Goal: Task Accomplishment & Management: Complete application form

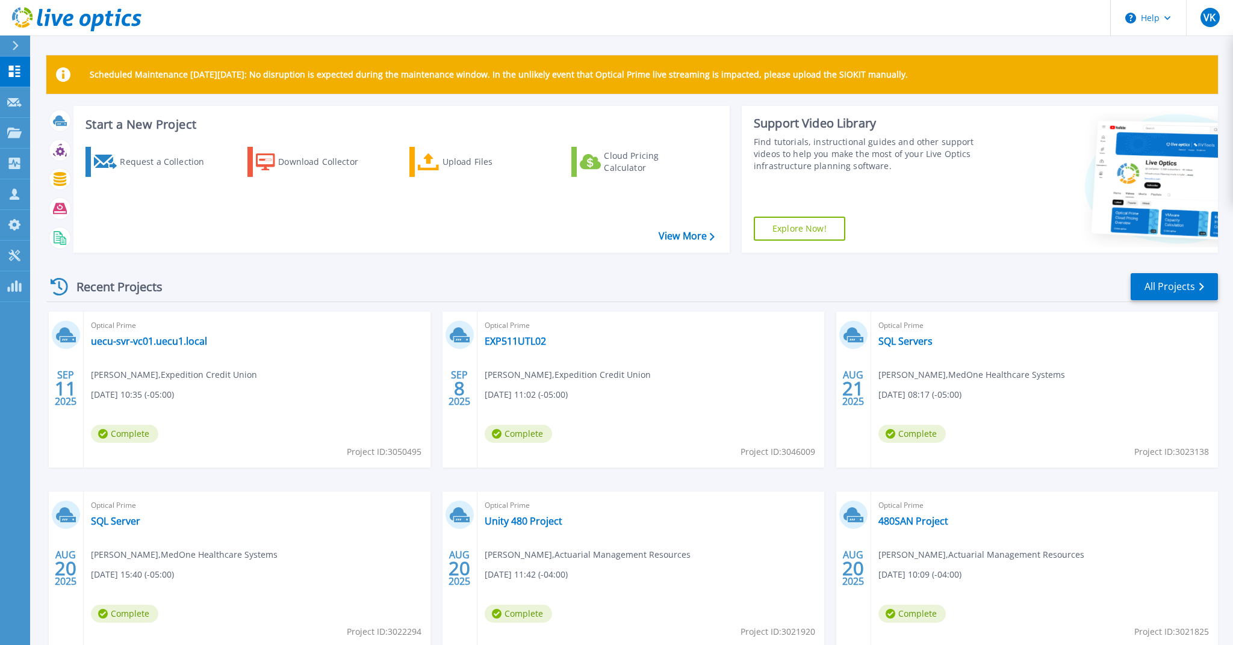
click at [16, 55] on div at bounding box center [20, 46] width 19 height 20
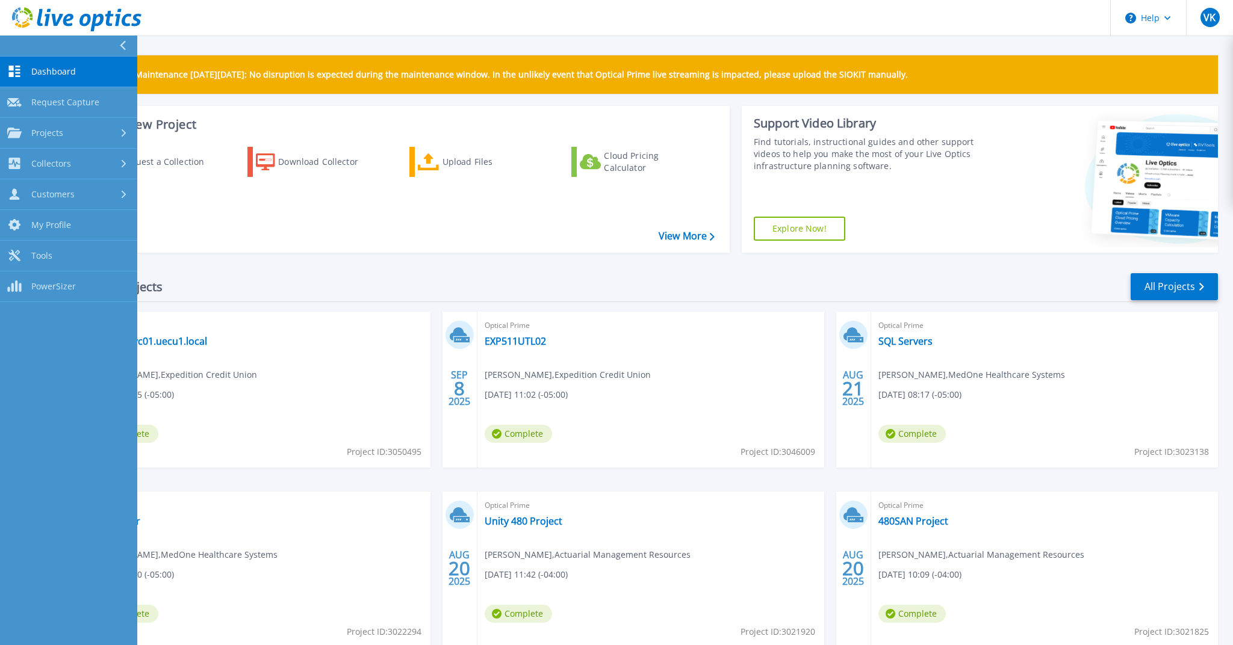
click at [22, 46] on button at bounding box center [68, 46] width 137 height 21
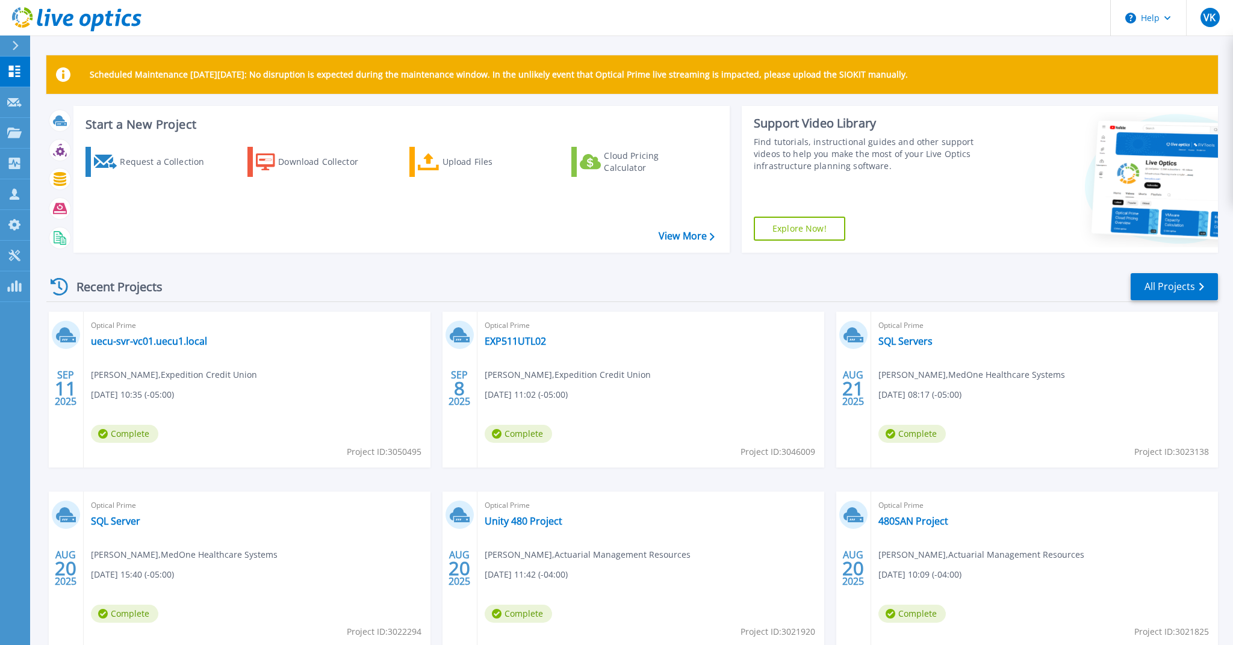
click at [22, 46] on div at bounding box center [20, 46] width 19 height 20
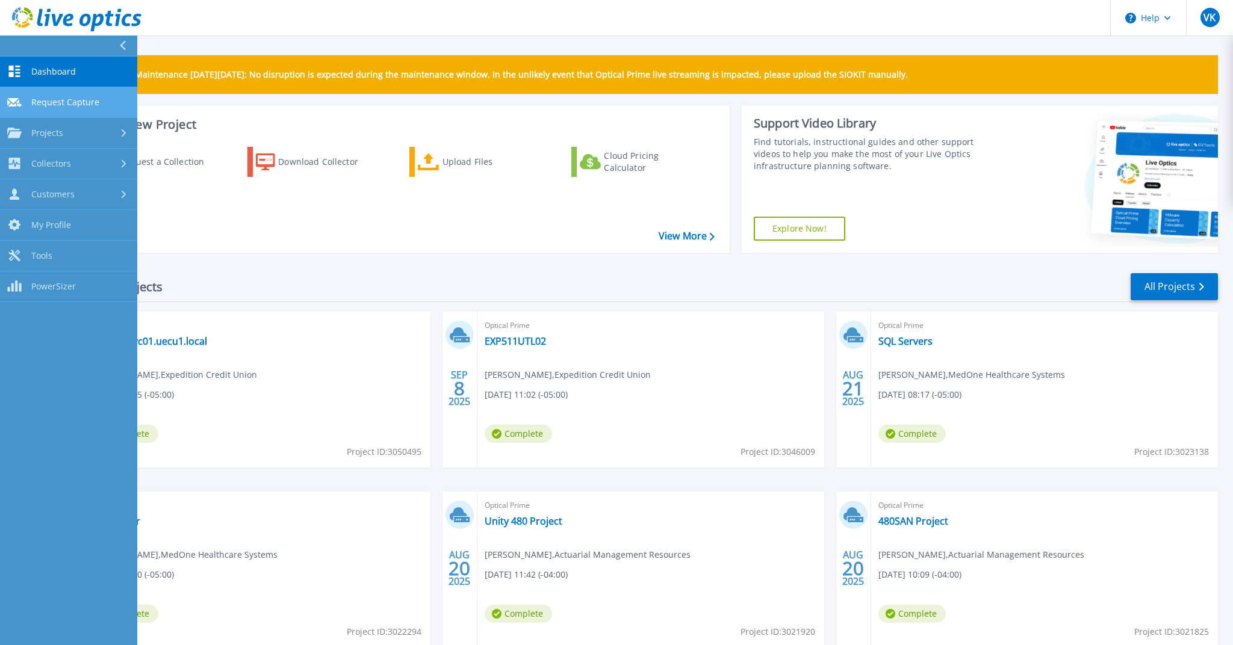
click at [87, 101] on span "Request Capture" at bounding box center [65, 102] width 68 height 11
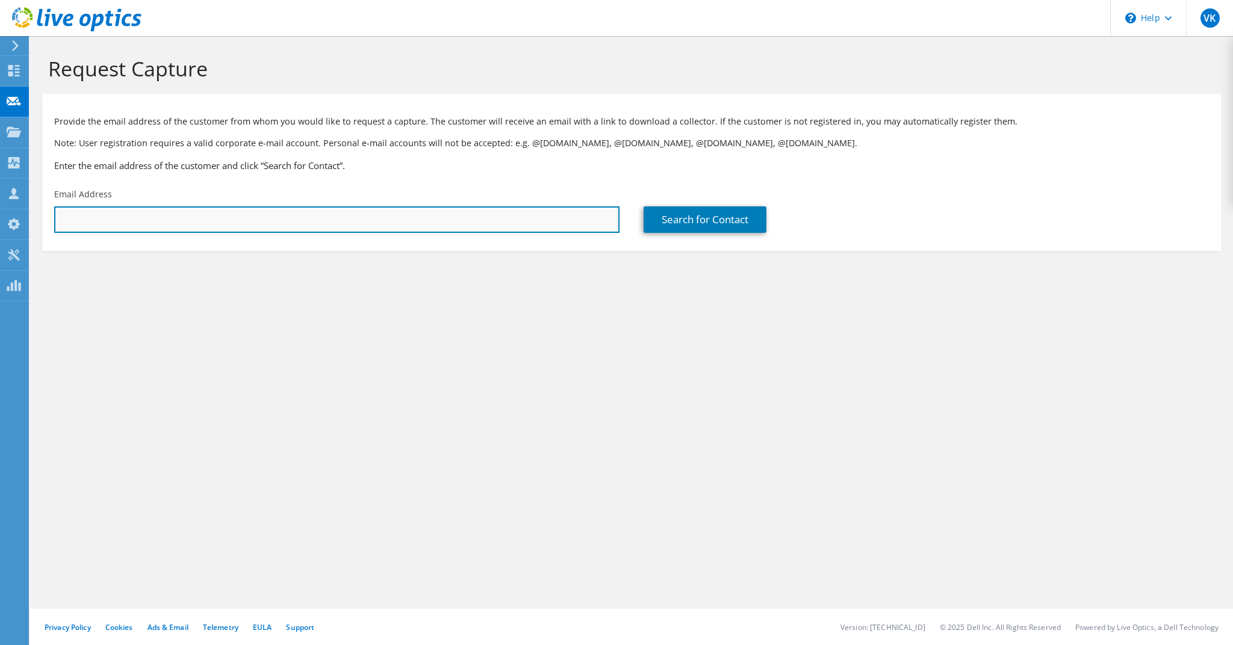
click at [278, 218] on input "text" at bounding box center [336, 219] width 565 height 26
paste input "[PERSON_NAME][EMAIL_ADDRESS][PERSON_NAME][DOMAIN_NAME]"
type input "eric.boardway@np.edu"
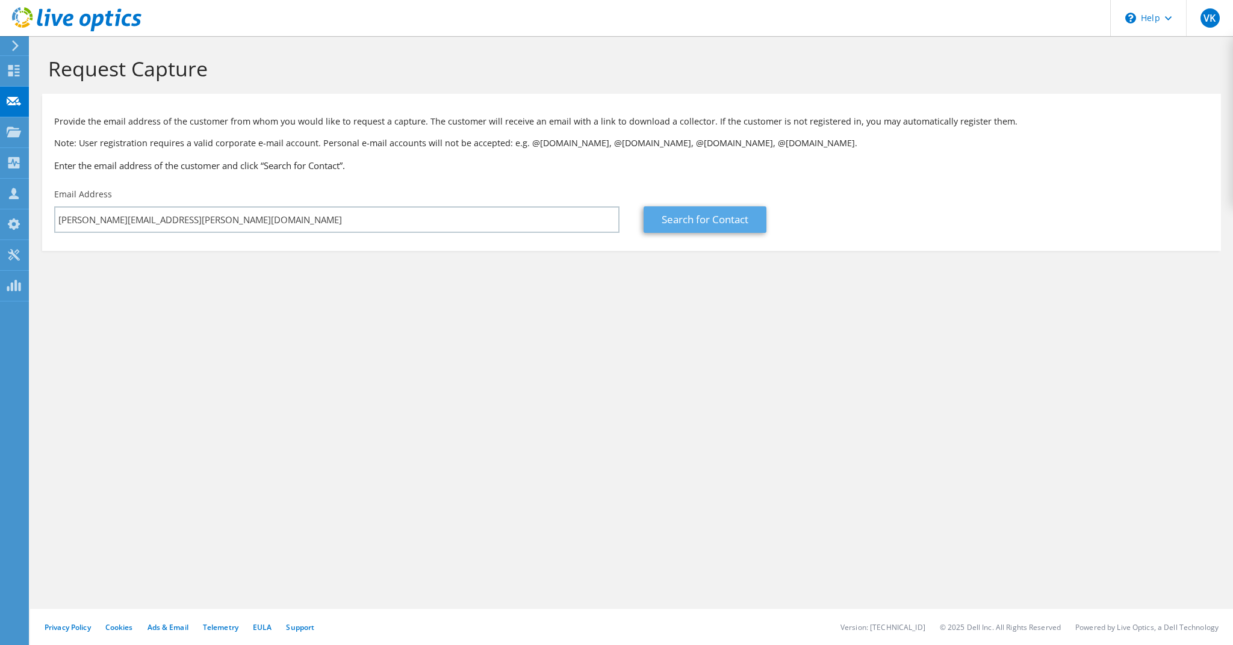
click at [709, 229] on link "Search for Contact" at bounding box center [704, 219] width 123 height 26
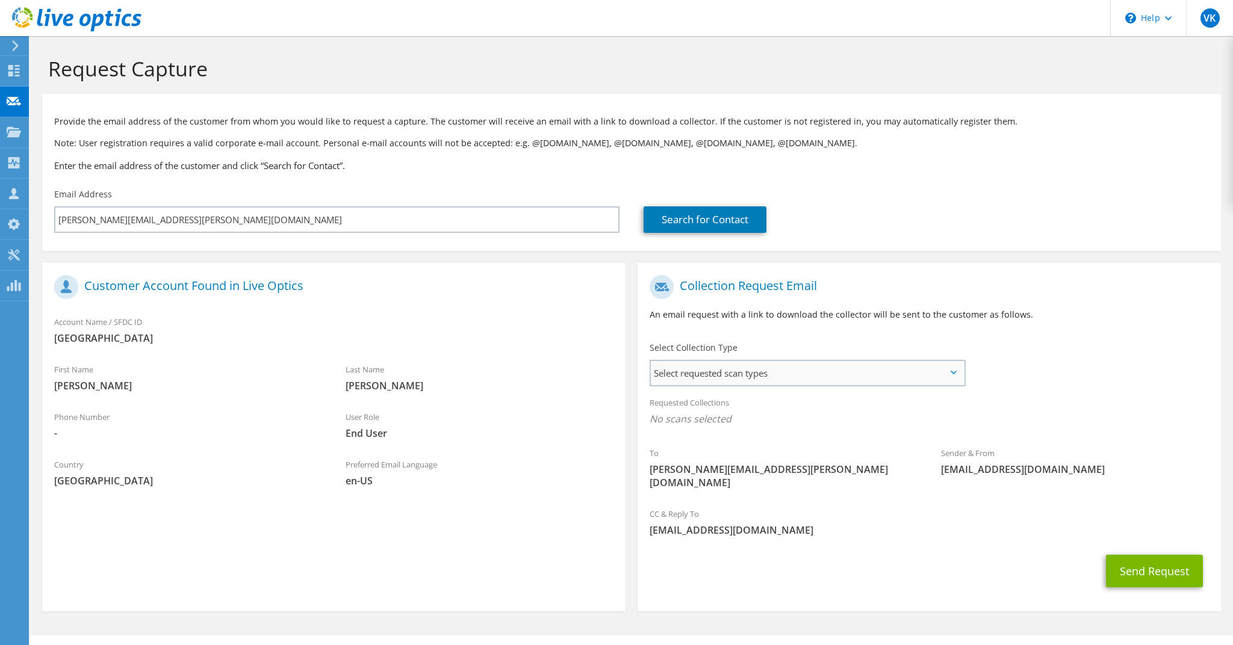
click at [822, 375] on span "Select requested scan types" at bounding box center [807, 373] width 313 height 24
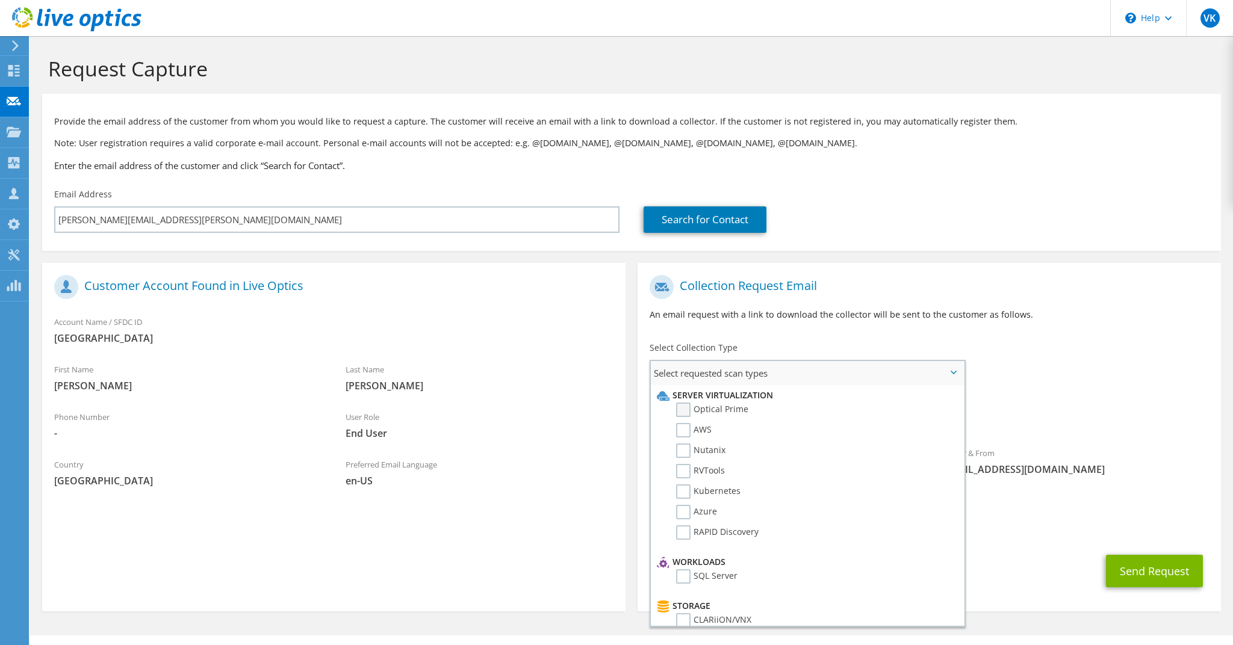
click at [679, 408] on label "Optical Prime" at bounding box center [712, 410] width 72 height 14
click at [0, 0] on input "Optical Prime" at bounding box center [0, 0] width 0 height 0
click at [1131, 377] on div "To eric.boardway@np.edu Sender & From liveoptics@liveoptics.com" at bounding box center [928, 387] width 583 height 236
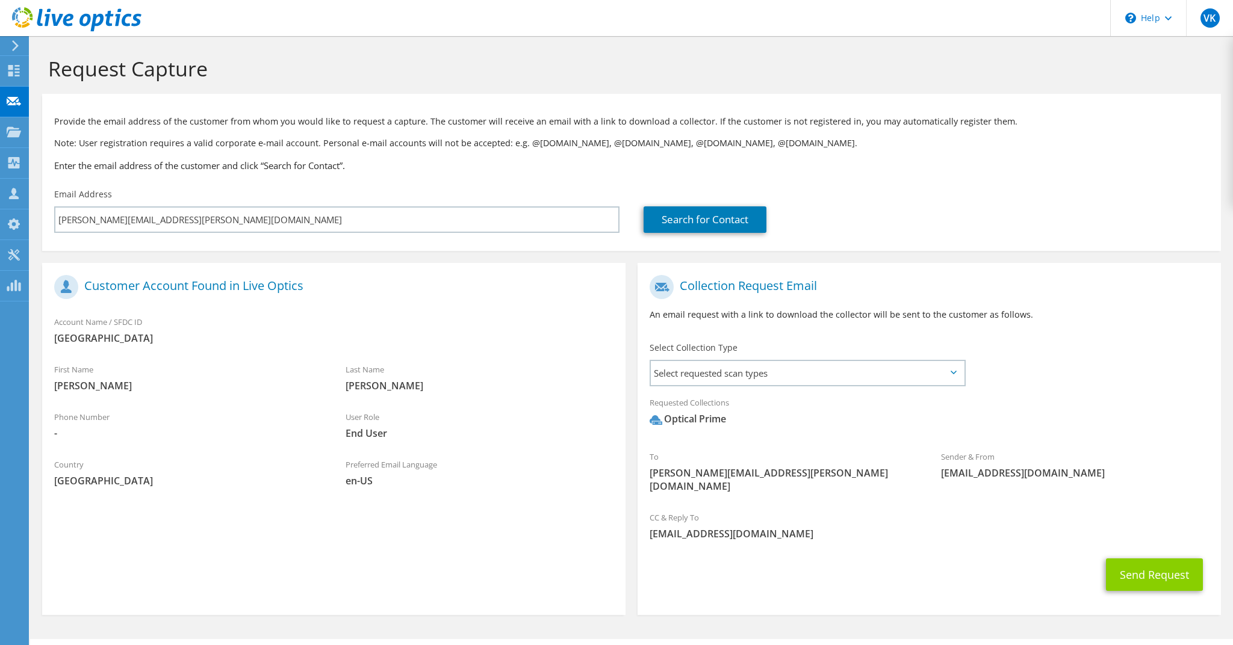
click at [1151, 559] on button "Send Request" at bounding box center [1154, 575] width 97 height 33
